Goal: Find specific page/section: Find specific page/section

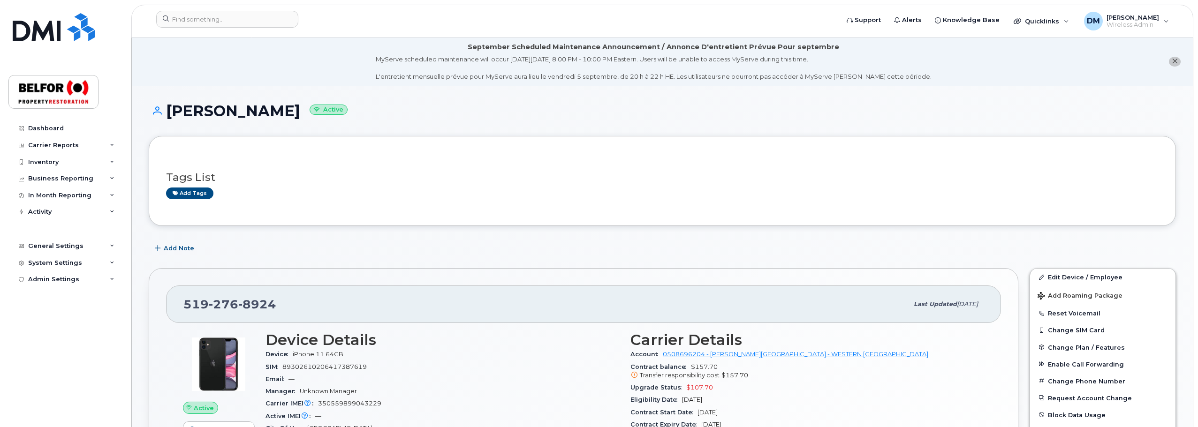
scroll to position [94, 0]
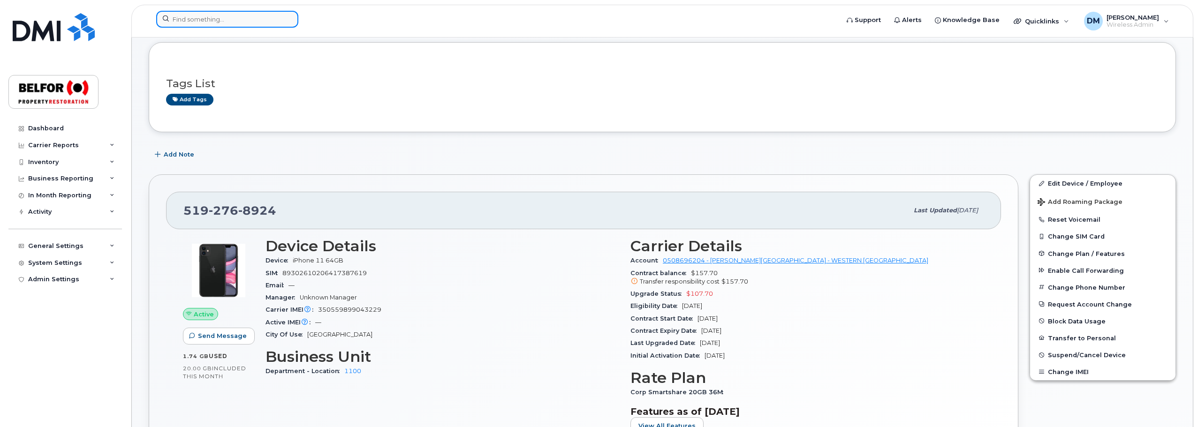
click at [186, 21] on input at bounding box center [227, 19] width 142 height 17
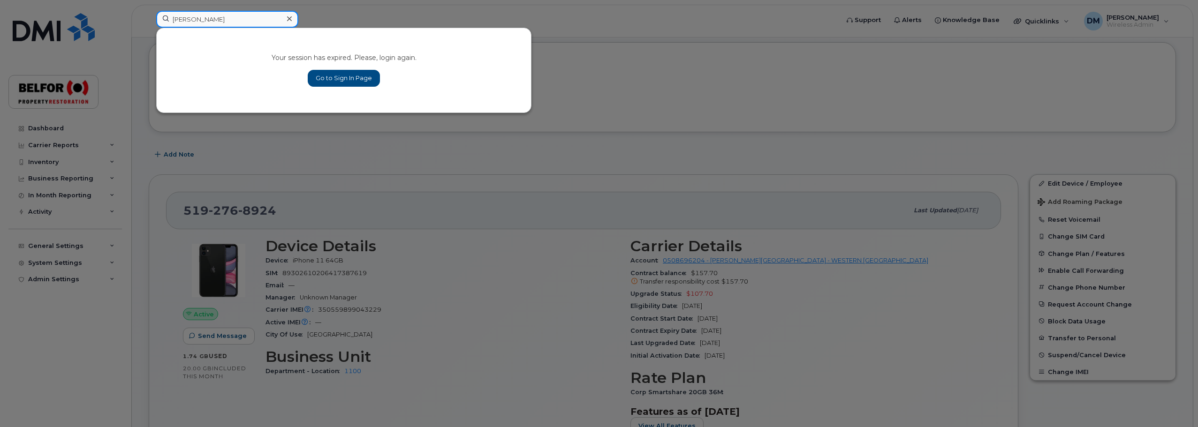
type input "[PERSON_NAME]"
click at [364, 75] on link "Go to Sign In Page" at bounding box center [344, 78] width 72 height 17
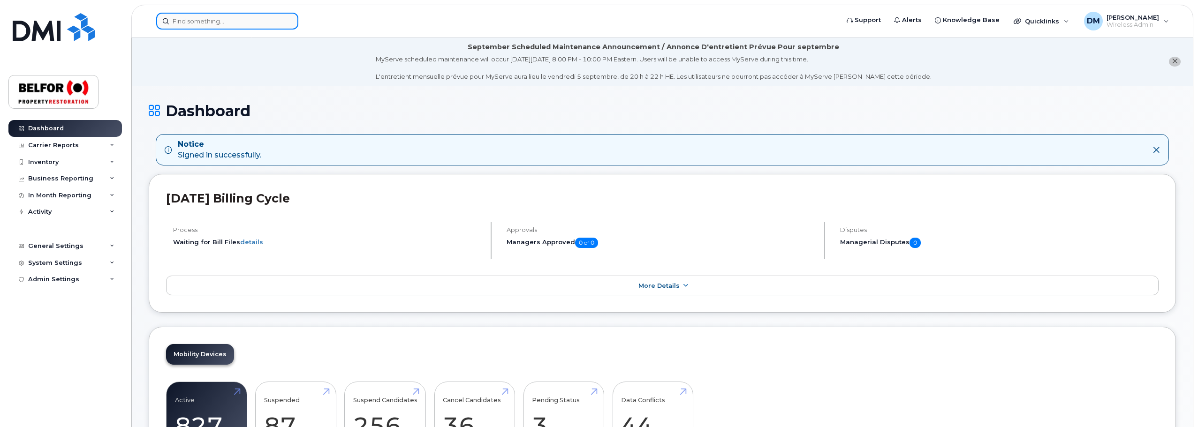
click at [189, 21] on input at bounding box center [227, 21] width 142 height 17
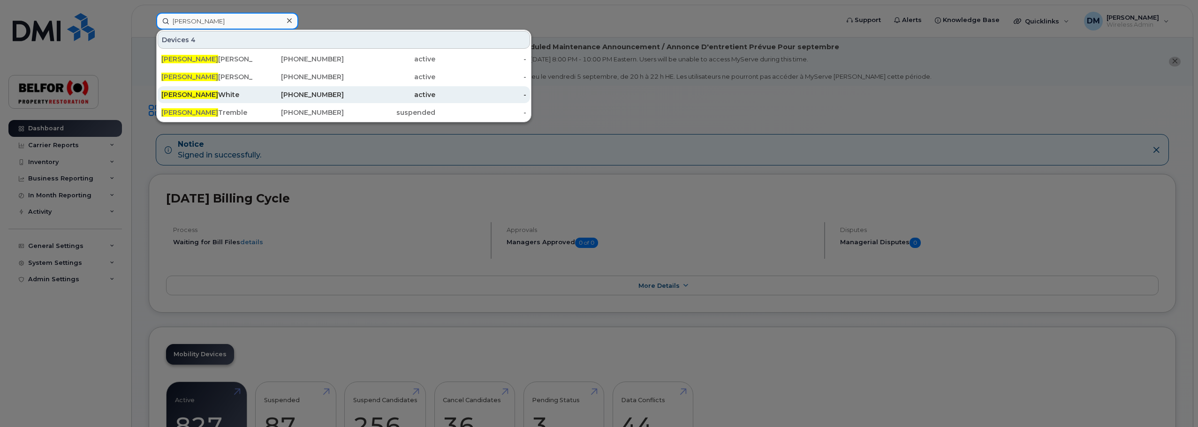
type input "[PERSON_NAME]"
click at [195, 93] on div "[PERSON_NAME]" at bounding box center [206, 94] width 91 height 9
